Goal: Information Seeking & Learning: Learn about a topic

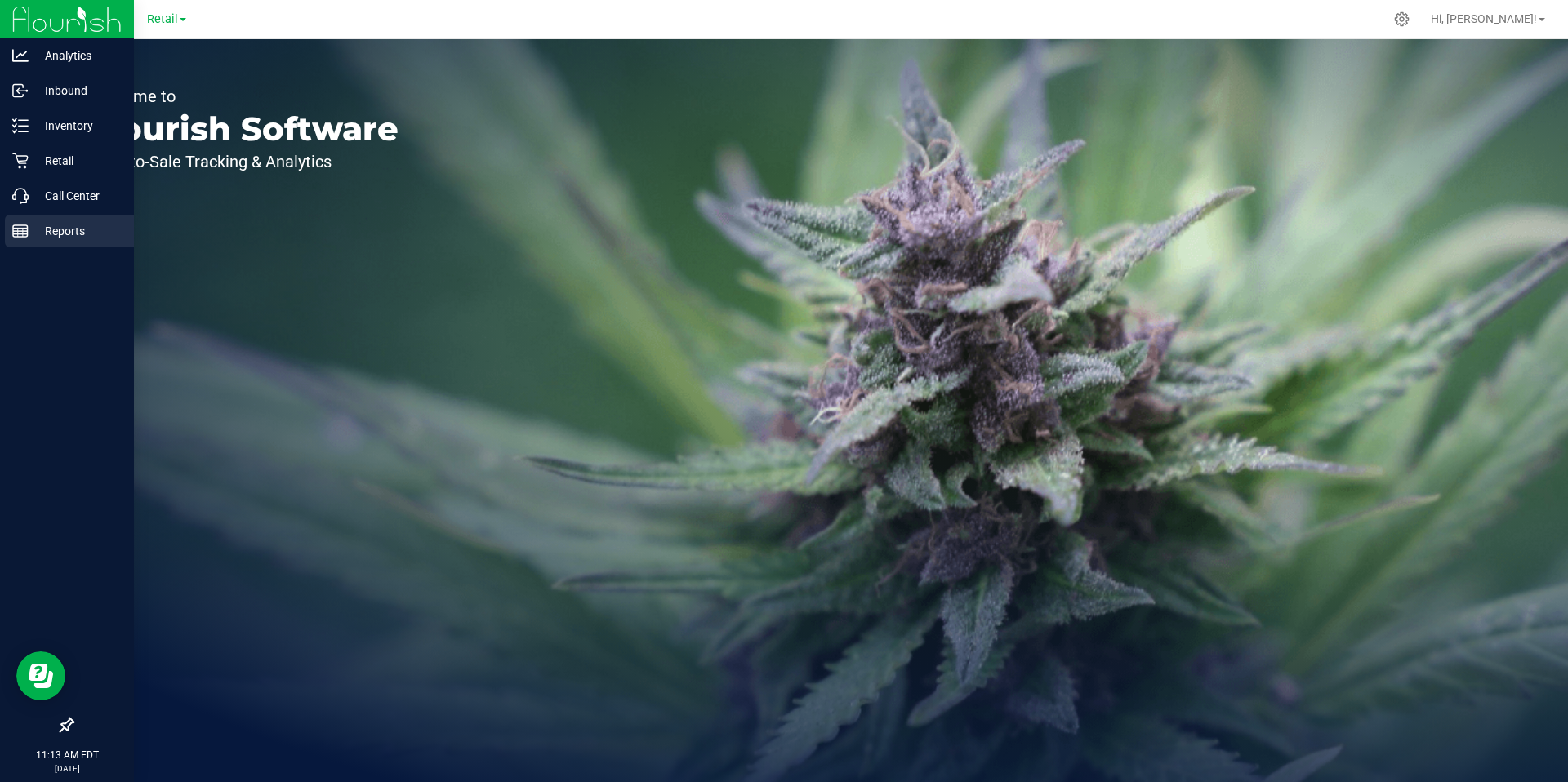
click at [14, 232] on icon at bounding box center [20, 231] width 17 height 17
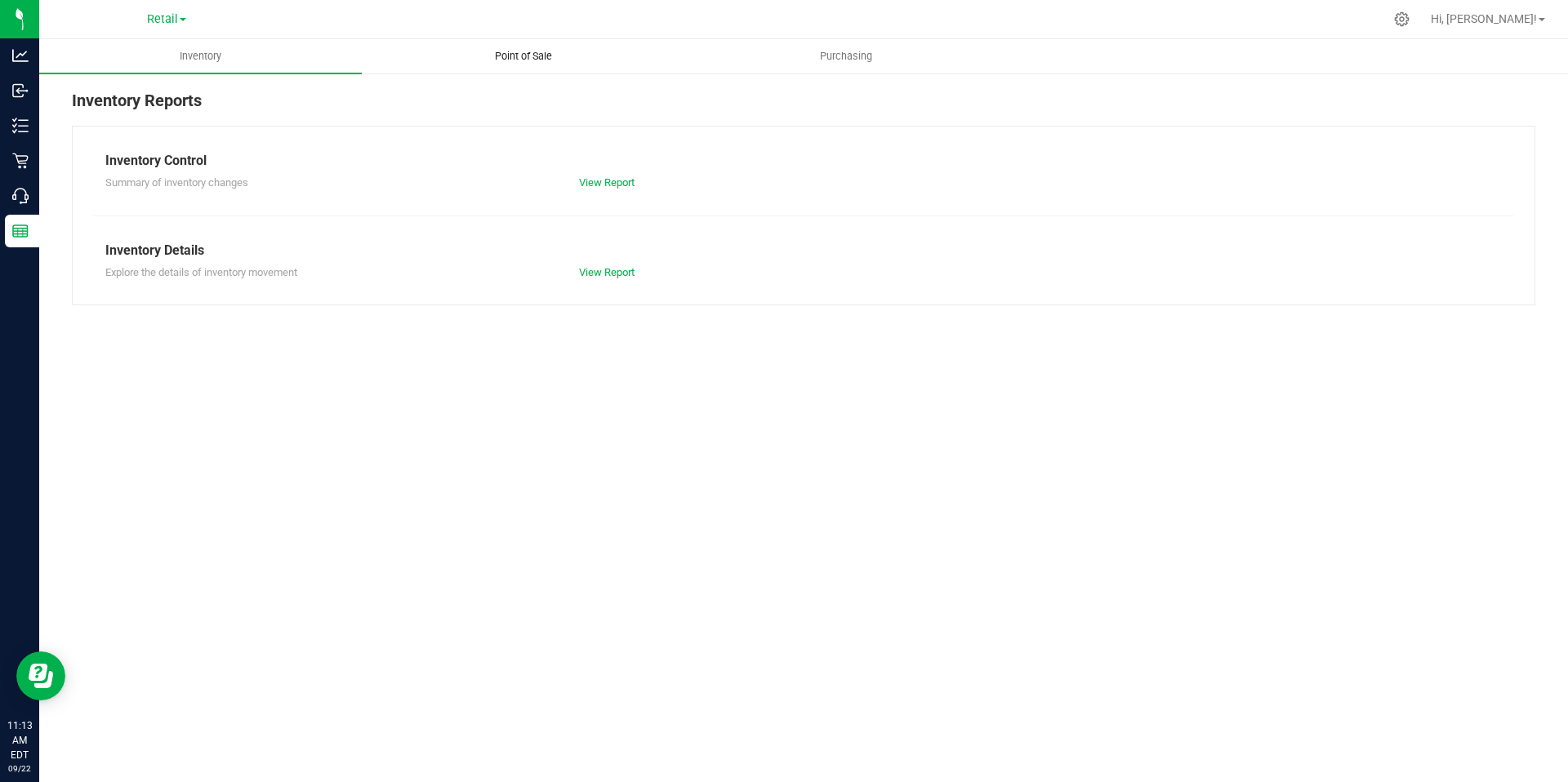
click at [522, 54] on span "Point of Sale" at bounding box center [523, 56] width 101 height 15
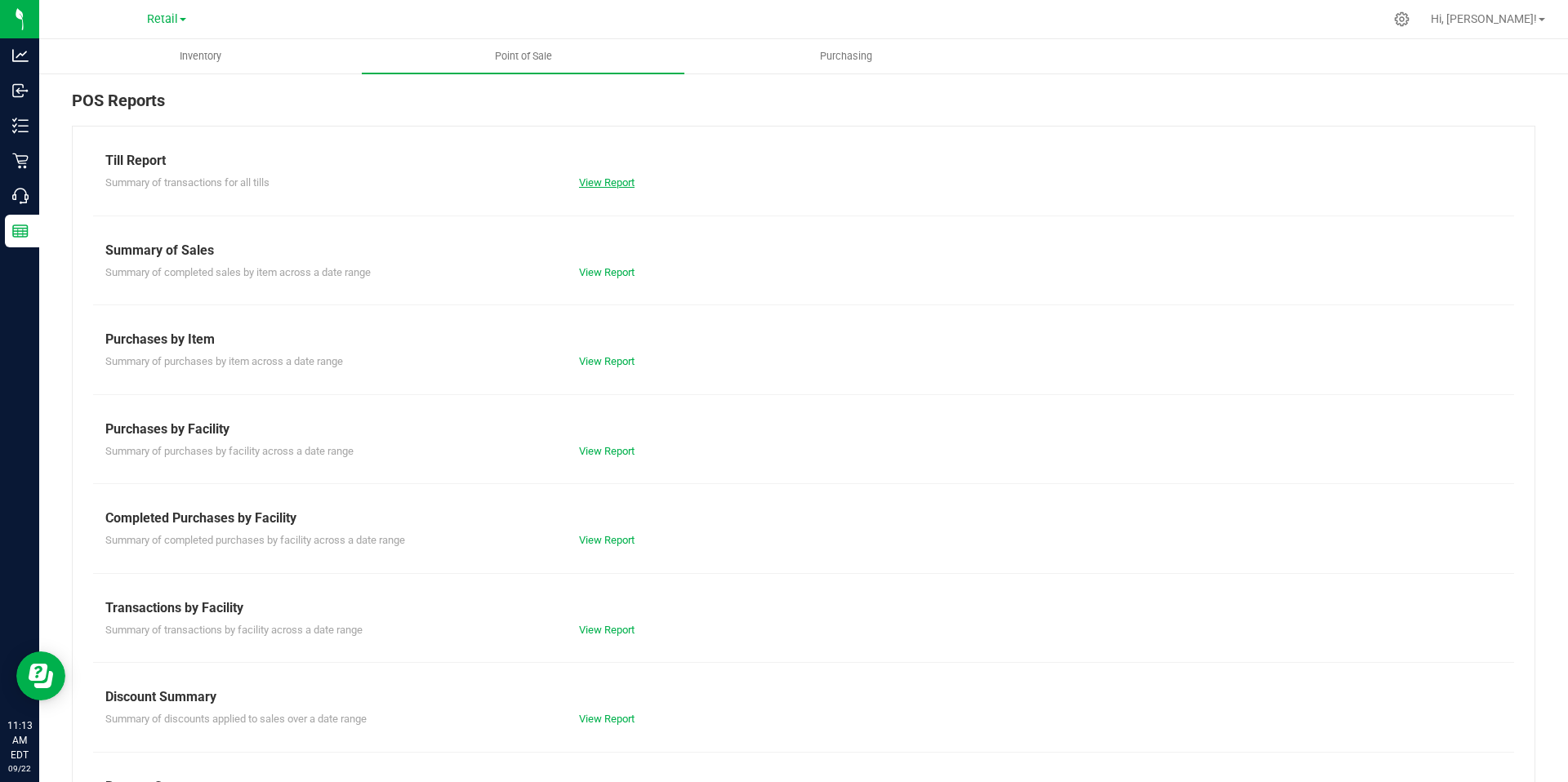
click at [599, 184] on link "View Report" at bounding box center [606, 183] width 55 height 12
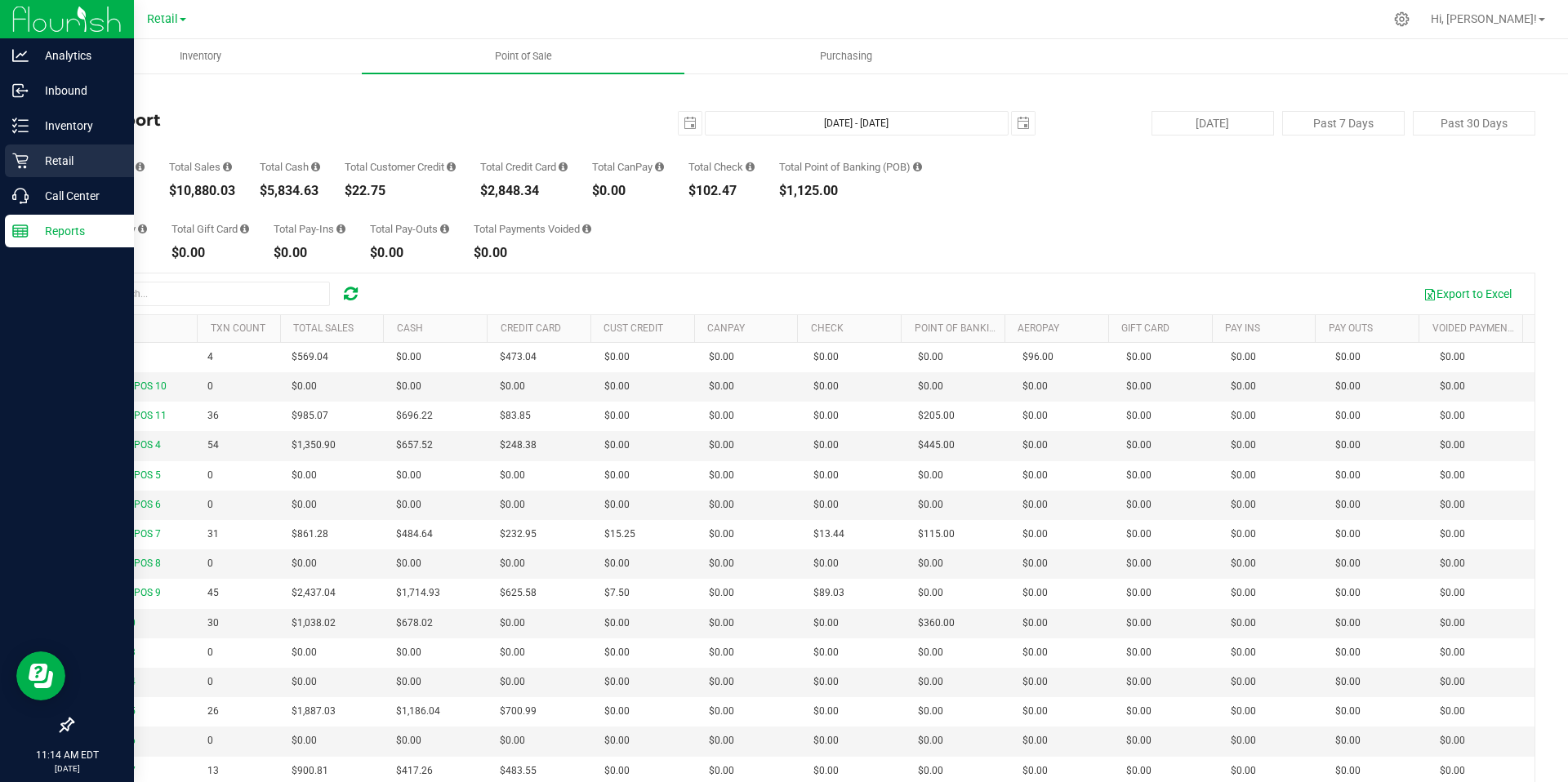
click at [62, 160] on p "Retail" at bounding box center [77, 161] width 98 height 19
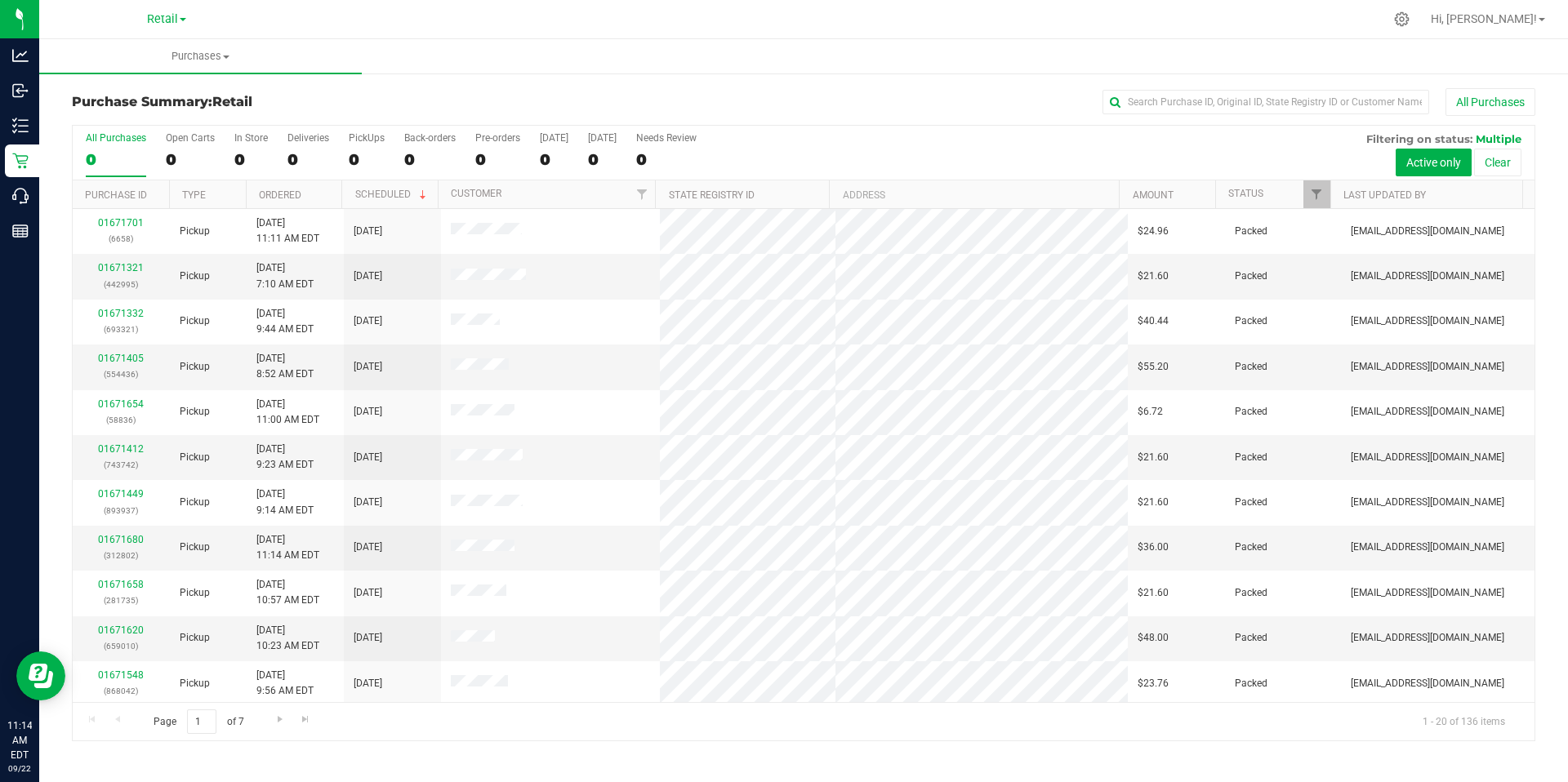
click at [185, 21] on span at bounding box center [182, 19] width 6 height 4
click at [94, 100] on link "Retail" at bounding box center [166, 100] width 238 height 22
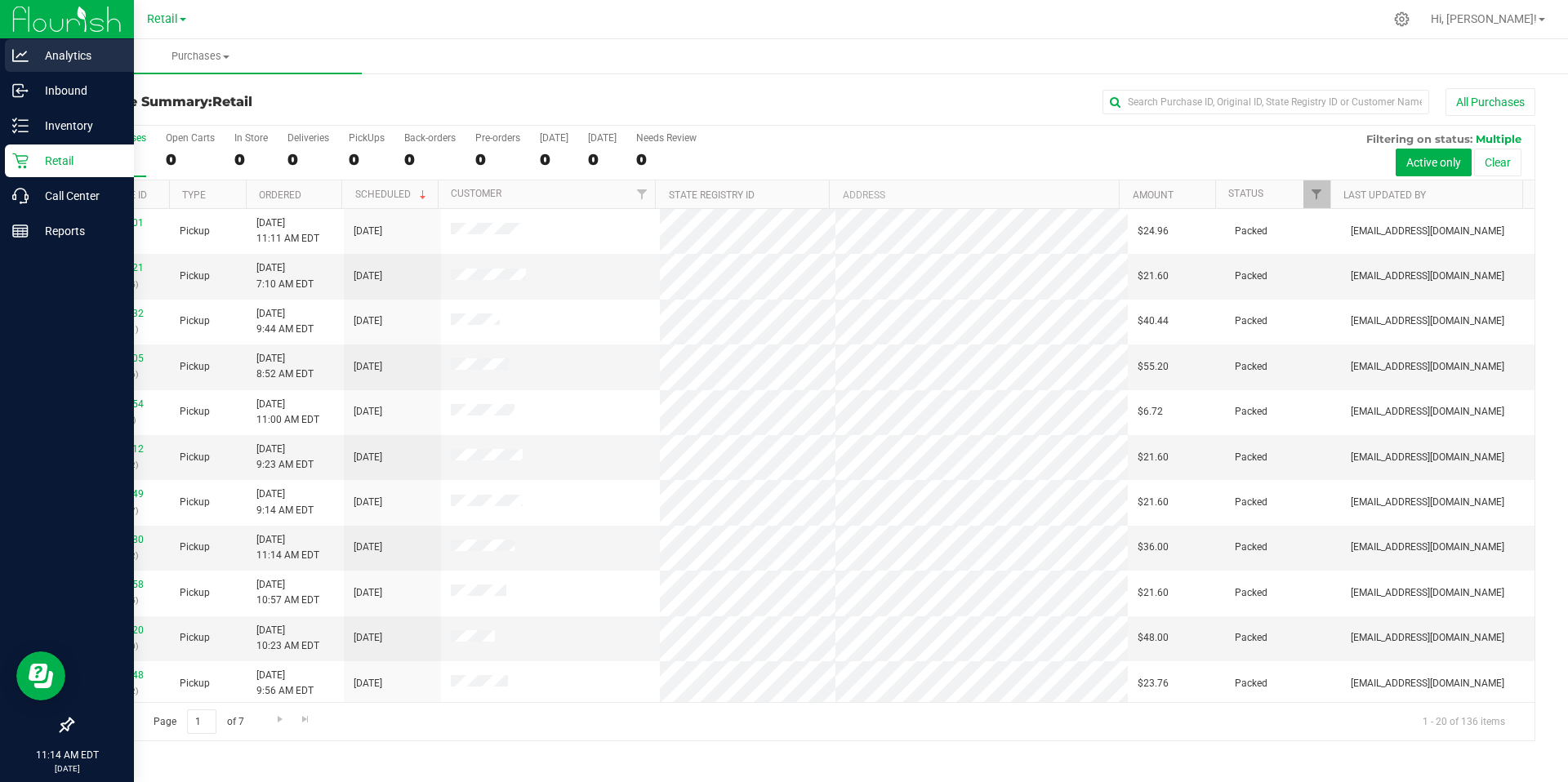
click at [75, 62] on p "Analytics" at bounding box center [77, 55] width 98 height 19
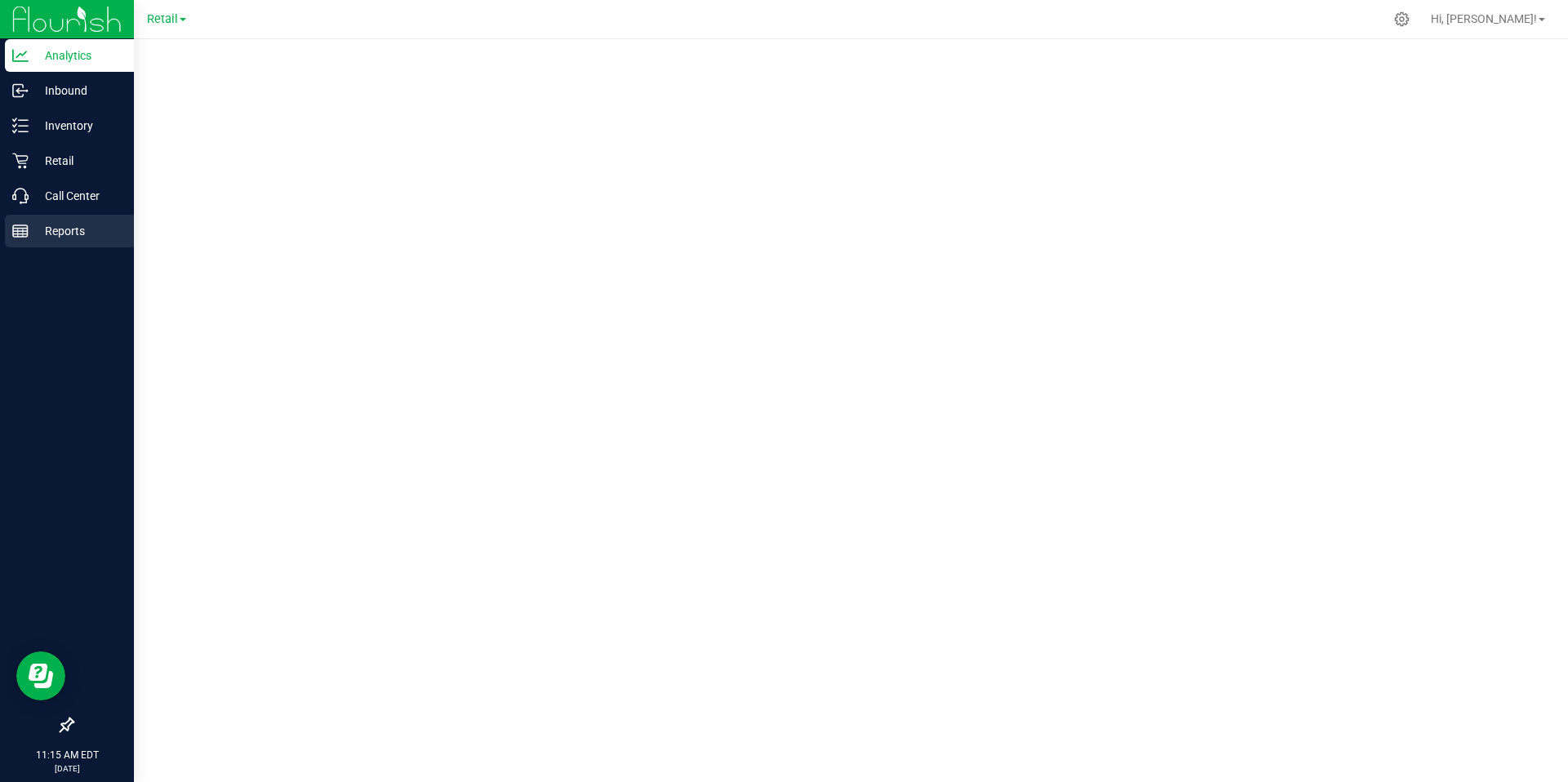
click at [51, 229] on p "Reports" at bounding box center [77, 231] width 98 height 19
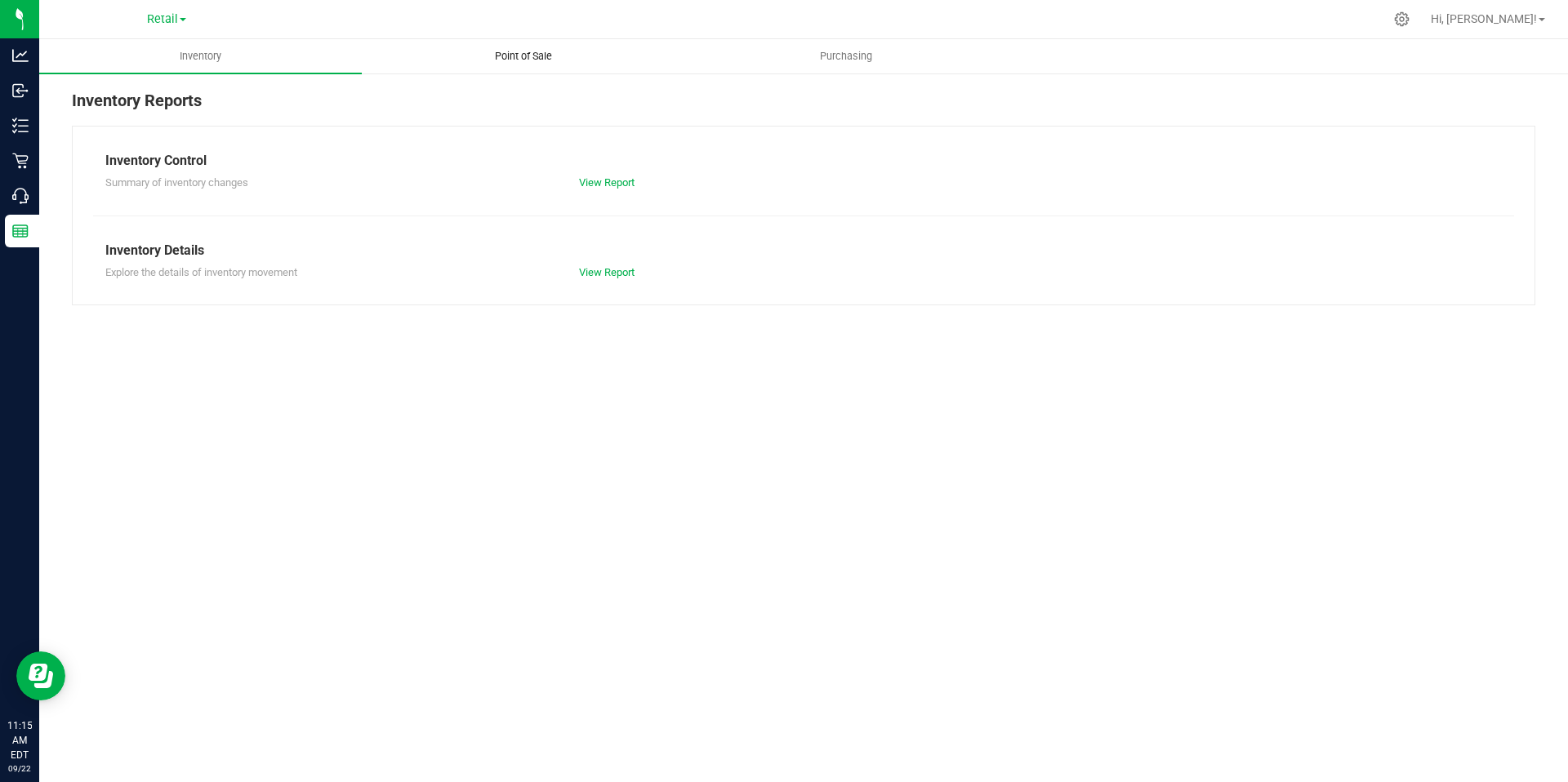
click at [523, 56] on span "Point of Sale" at bounding box center [523, 56] width 101 height 15
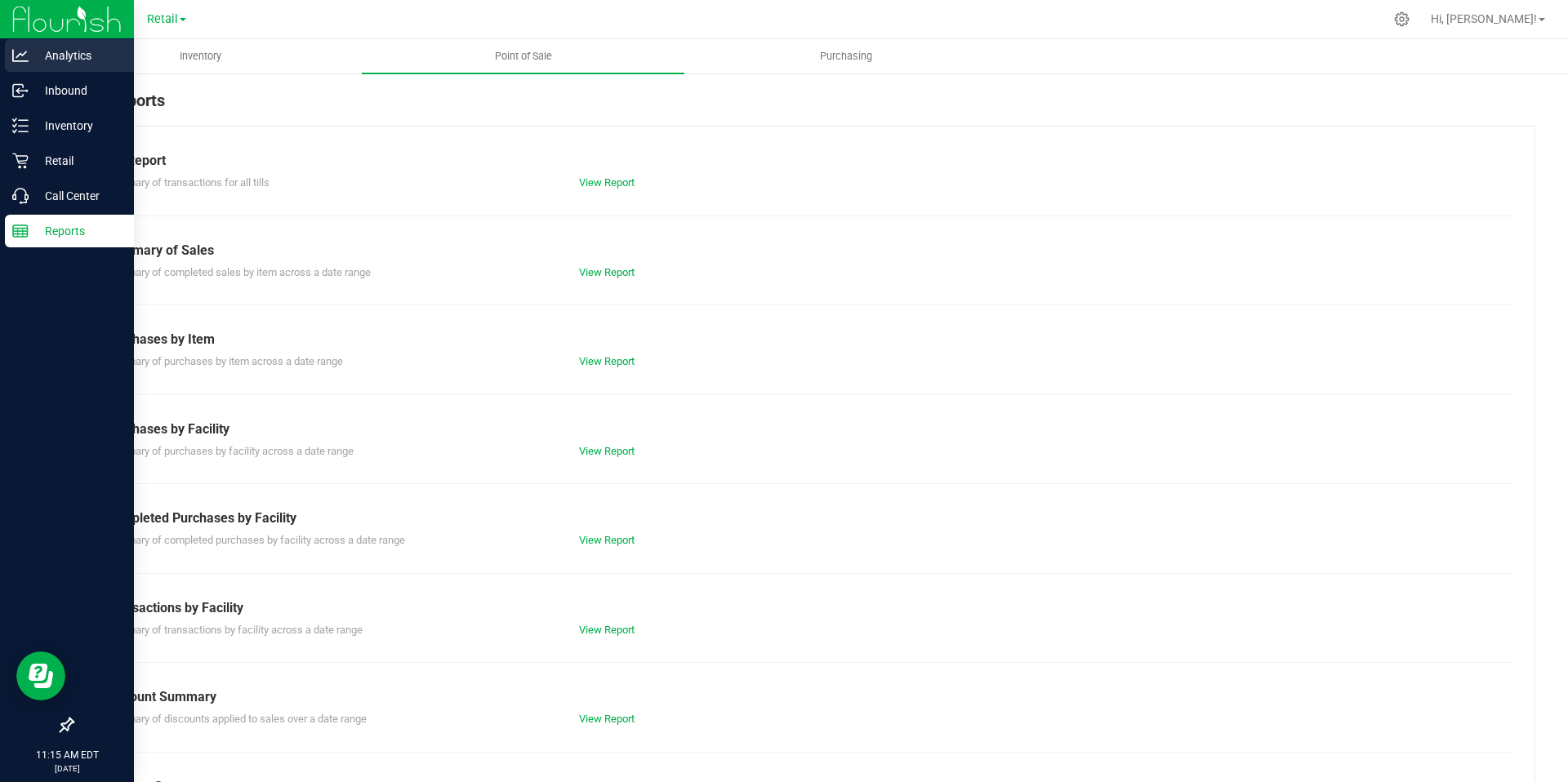
click at [61, 55] on p "Analytics" at bounding box center [77, 55] width 98 height 19
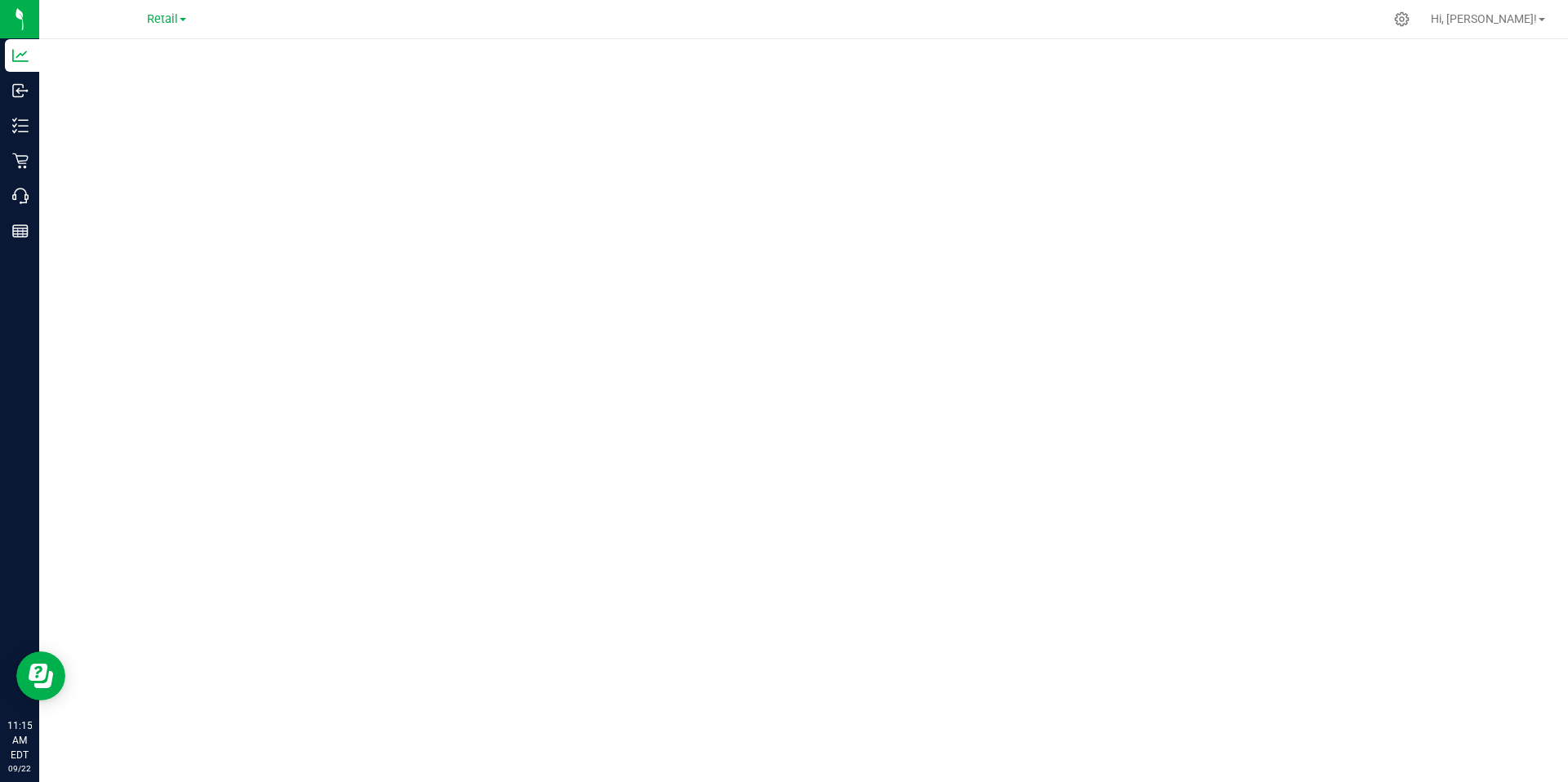
click at [185, 20] on span at bounding box center [182, 19] width 6 height 4
click at [108, 98] on link "Retail" at bounding box center [166, 100] width 238 height 22
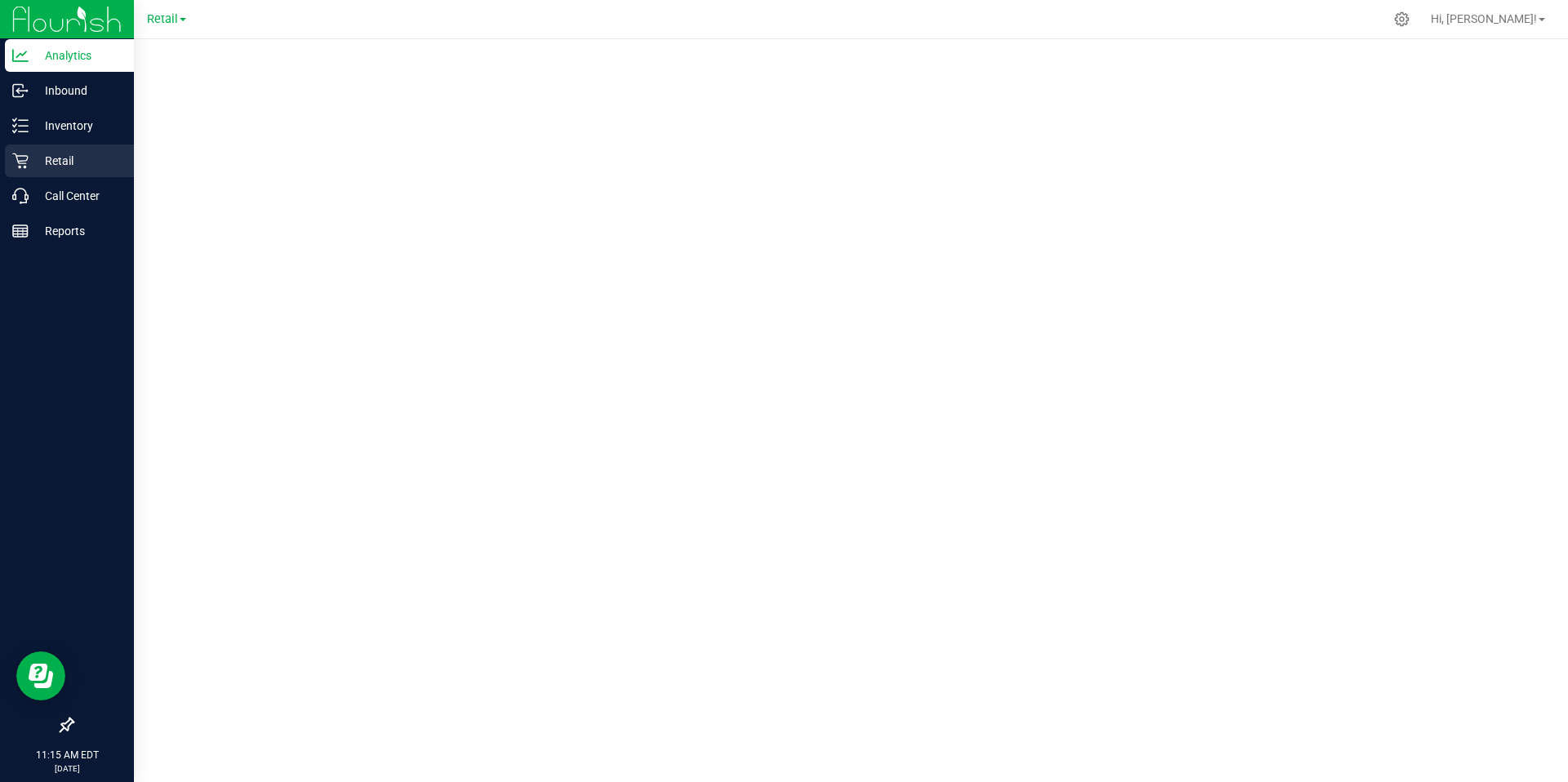
click at [62, 160] on p "Retail" at bounding box center [77, 161] width 98 height 19
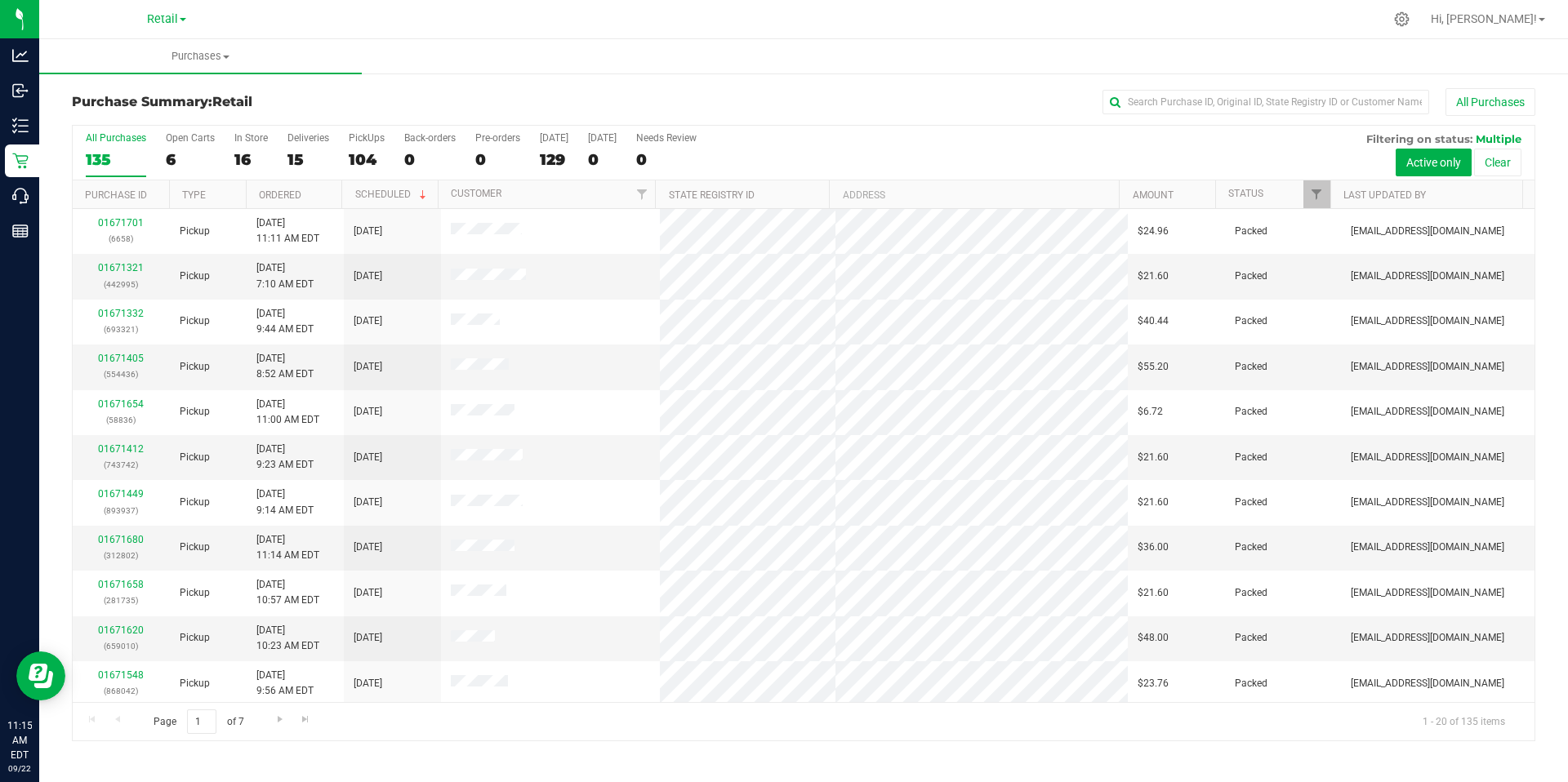
click at [183, 18] on span at bounding box center [182, 19] width 6 height 4
click at [115, 104] on link "Retail" at bounding box center [166, 100] width 238 height 22
click at [232, 58] on span "Purchases" at bounding box center [200, 56] width 323 height 15
click at [315, 35] on nav "Retail Cultivation Manufacturing Retail Hi, [PERSON_NAME]!" at bounding box center [803, 19] width 1528 height 40
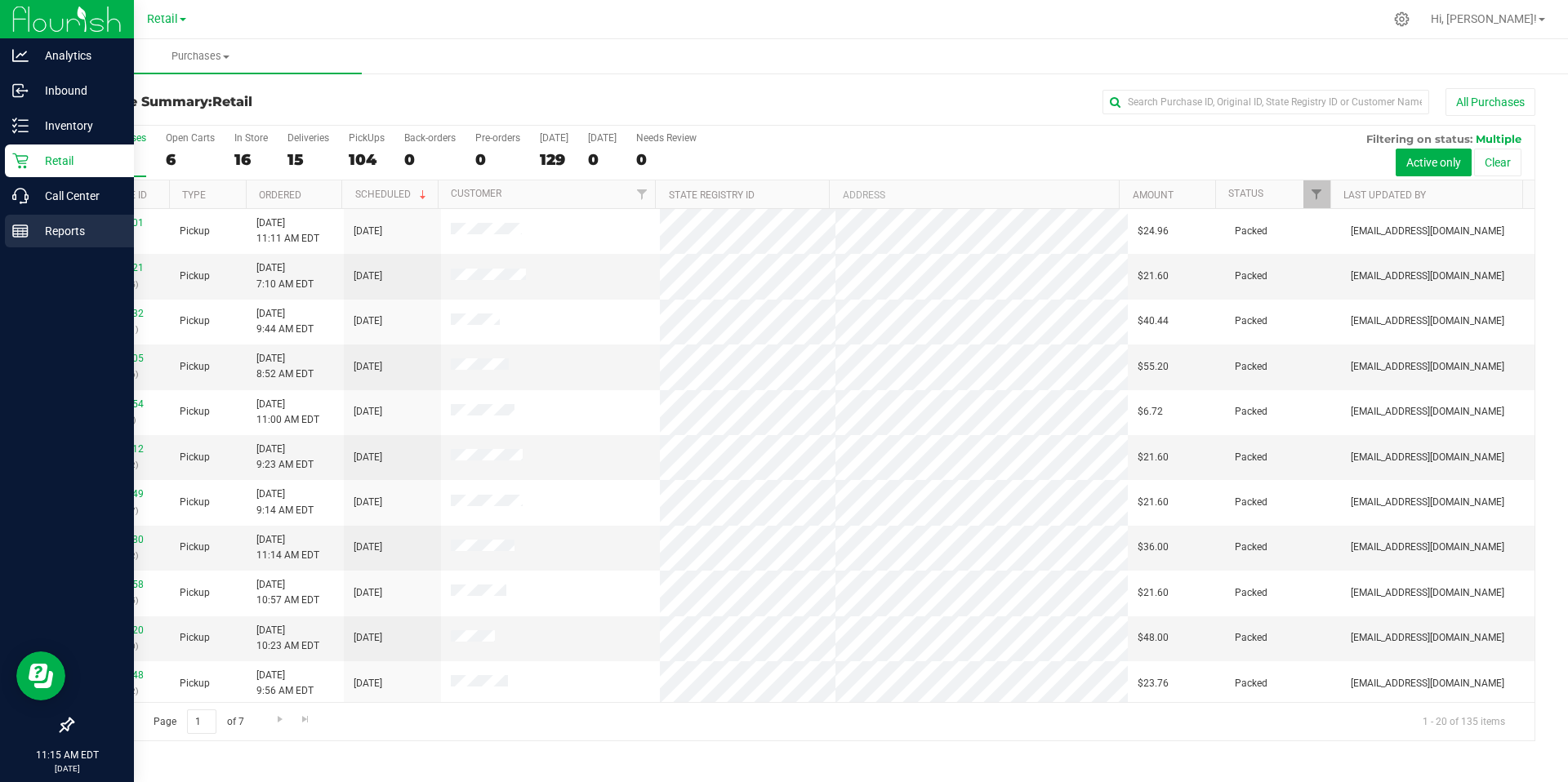
click at [63, 226] on p "Reports" at bounding box center [77, 231] width 98 height 19
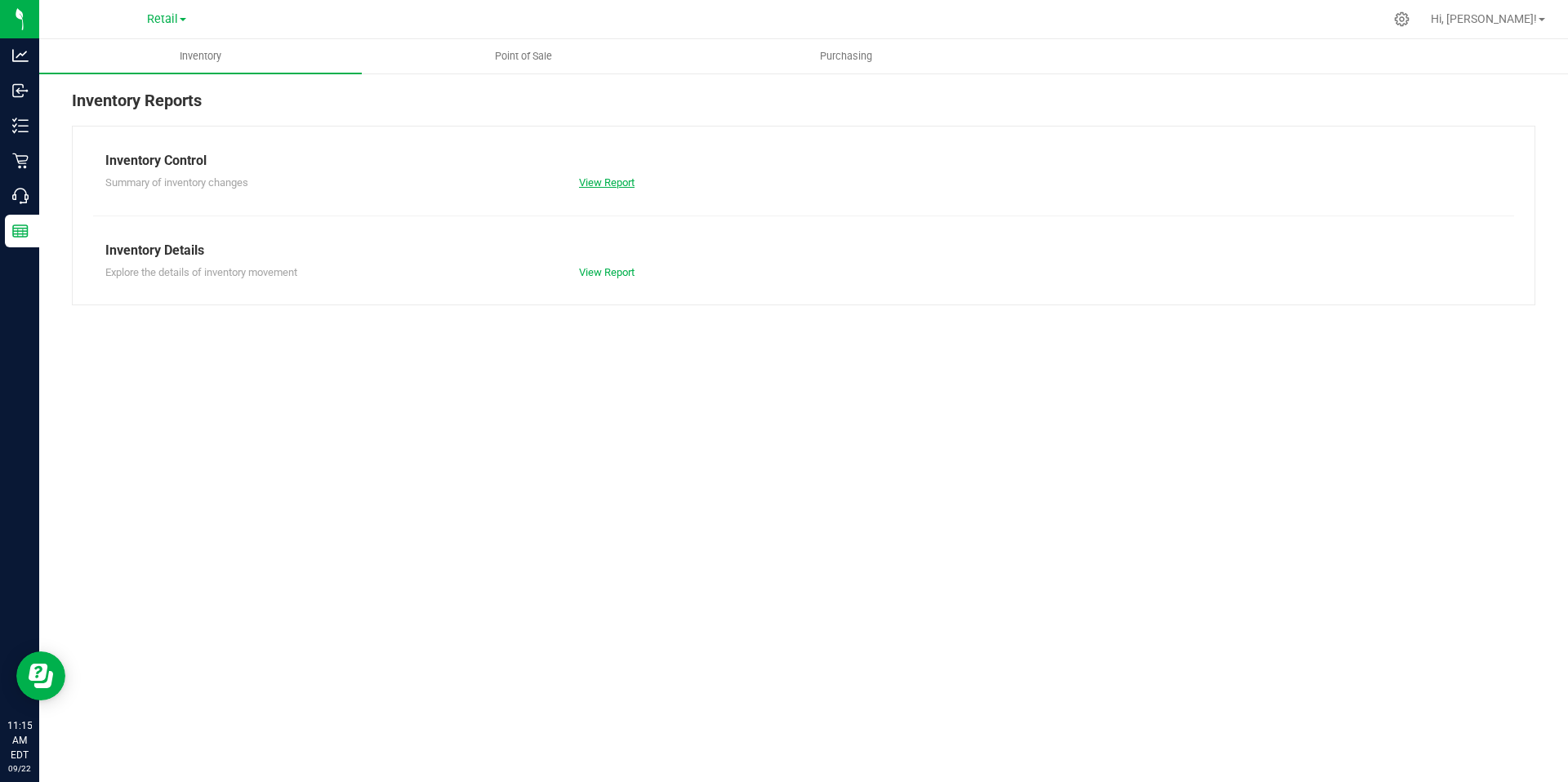
click at [631, 182] on link "View Report" at bounding box center [606, 183] width 55 height 12
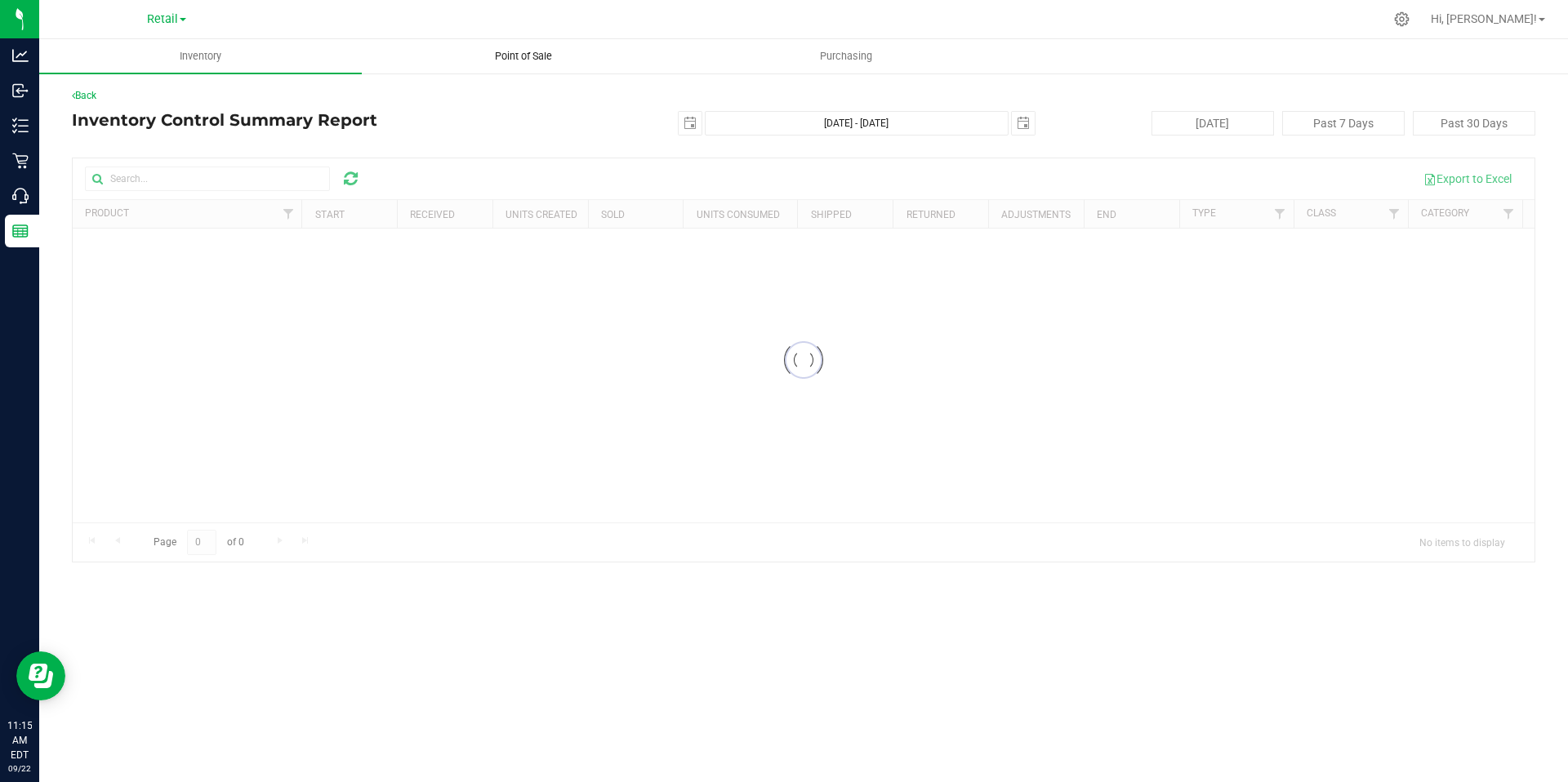
click at [534, 55] on span "Point of Sale" at bounding box center [523, 56] width 101 height 15
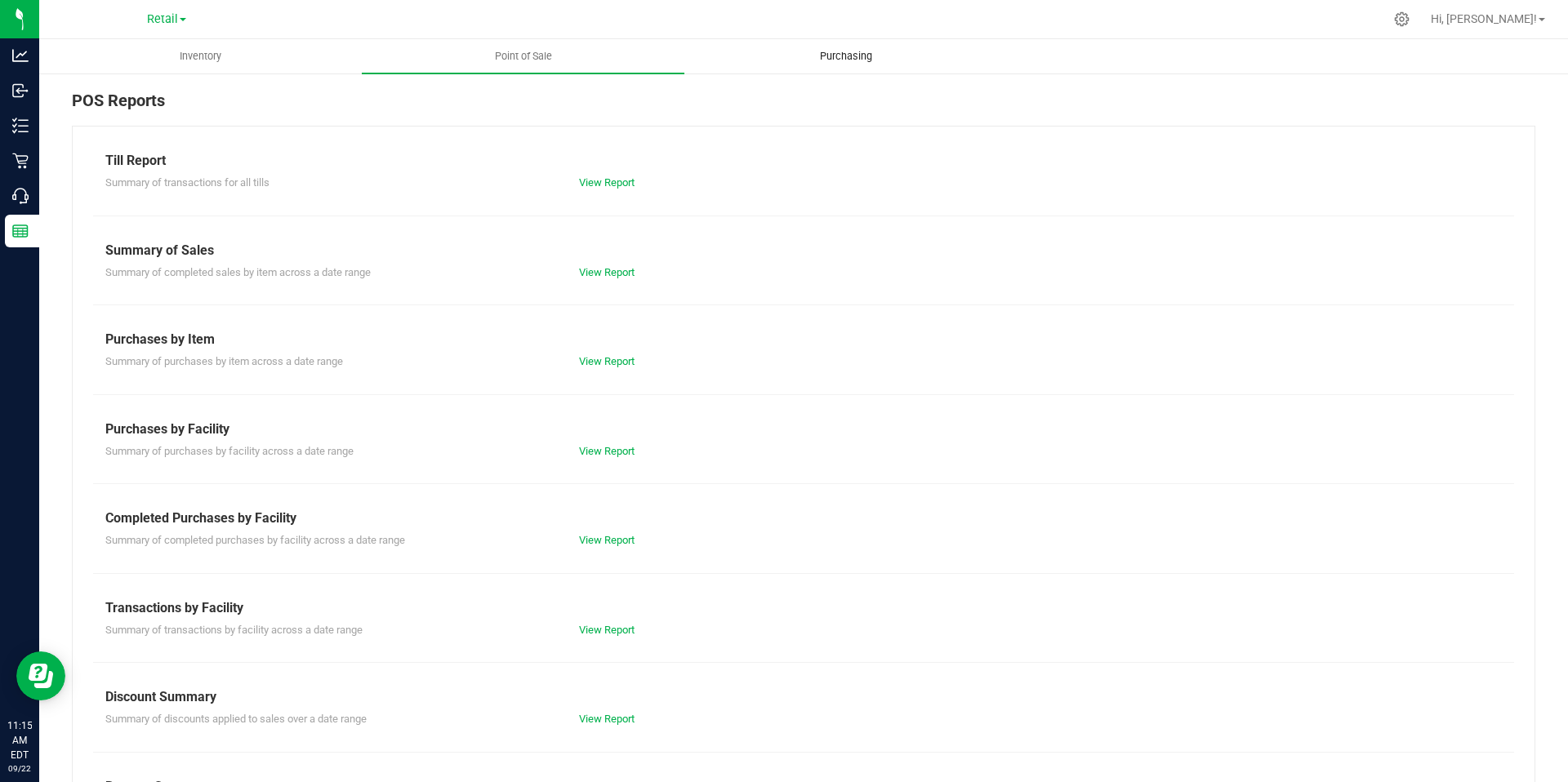
click at [759, 52] on span "Purchasing" at bounding box center [846, 56] width 97 height 15
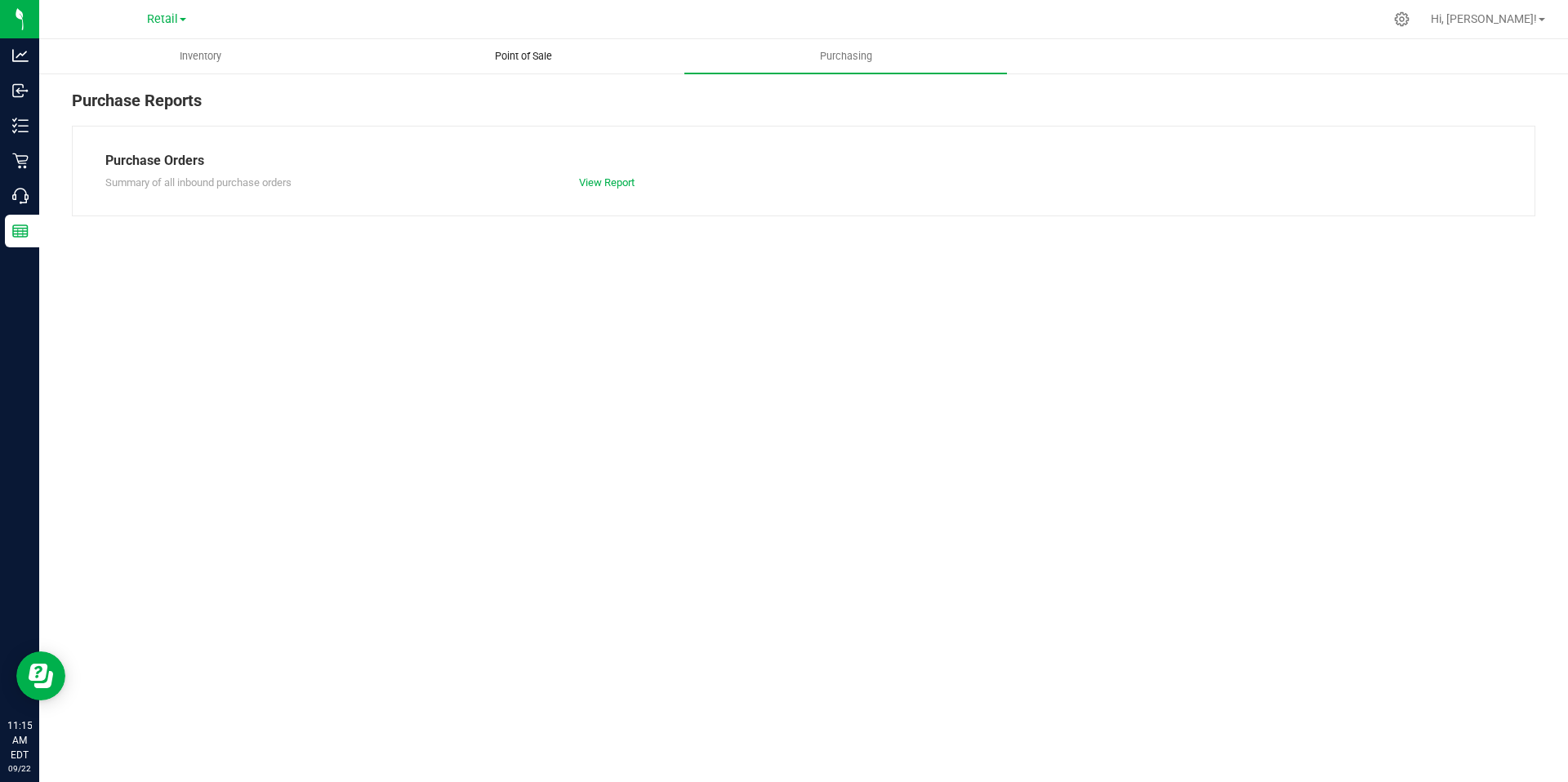
click at [523, 52] on span "Point of Sale" at bounding box center [523, 56] width 101 height 15
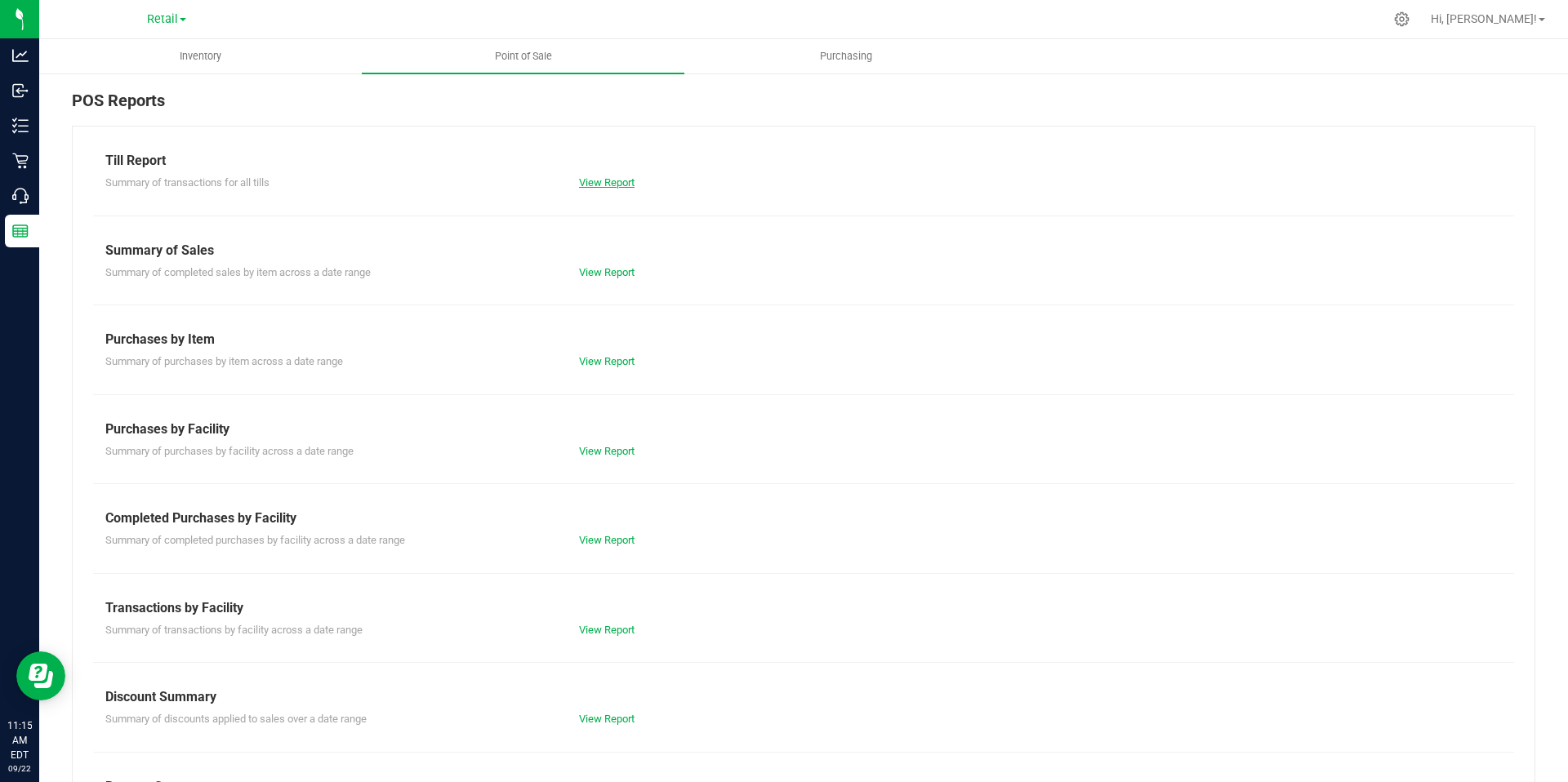
click at [605, 185] on link "View Report" at bounding box center [606, 183] width 55 height 12
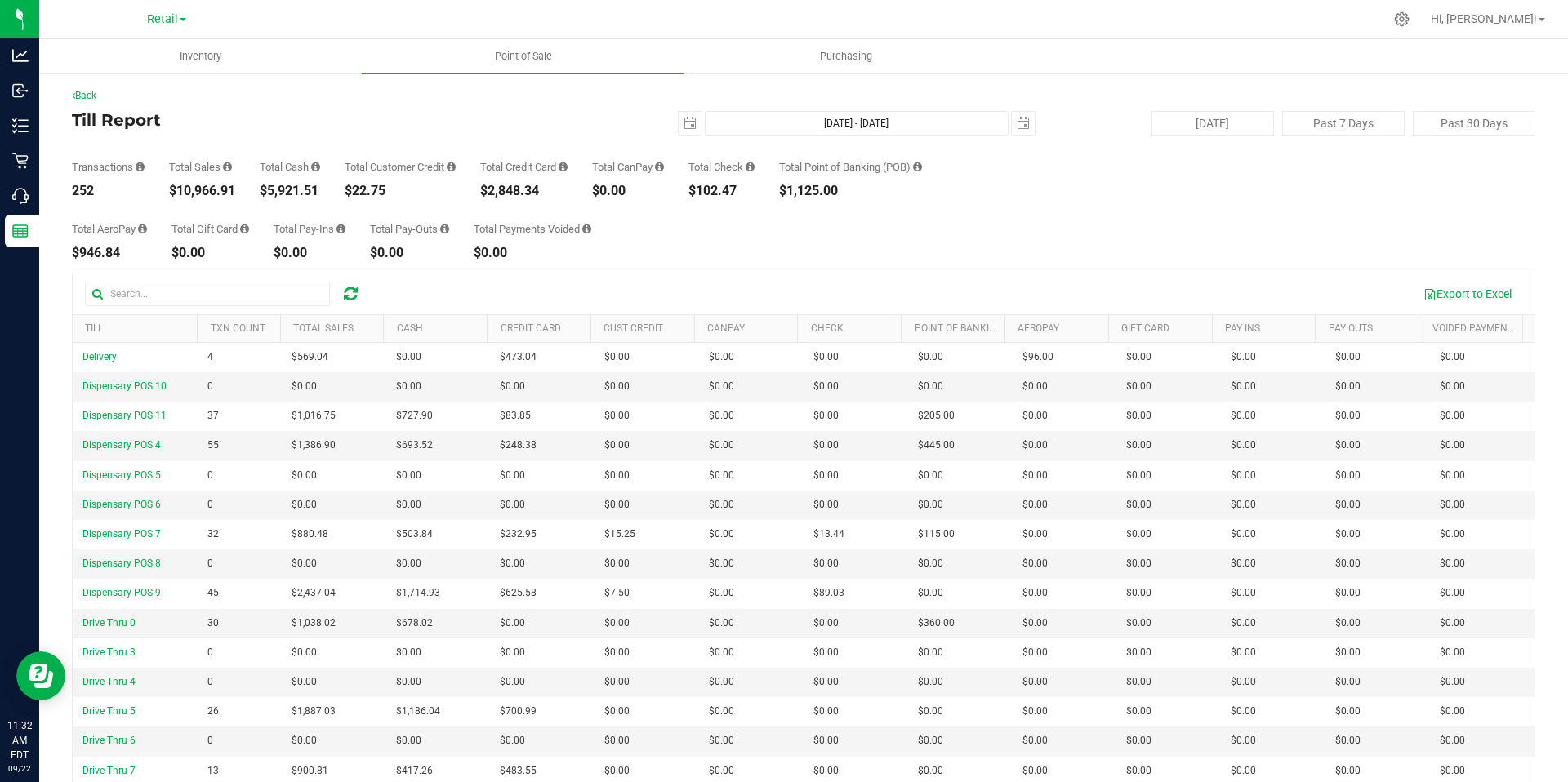
click at [759, 238] on div "Total AeroPay $946.84 Total Gift Card $0.00 Total Pay-Ins $0.00 Total Pay-Outs …" at bounding box center [803, 228] width 1463 height 62
